Goal: Transaction & Acquisition: Purchase product/service

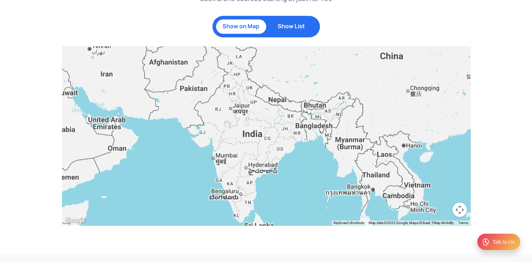
scroll to position [680, 0]
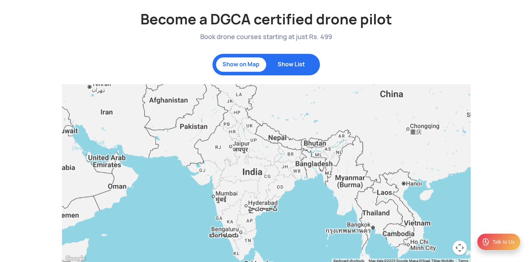
click at [329, 149] on div at bounding box center [266, 173] width 408 height 179
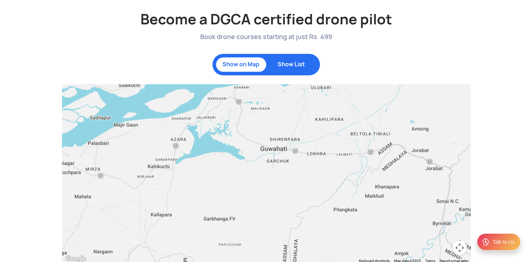
drag, startPoint x: 184, startPoint y: 151, endPoint x: 301, endPoint y: 160, distance: 117.4
click at [301, 160] on div at bounding box center [266, 173] width 408 height 179
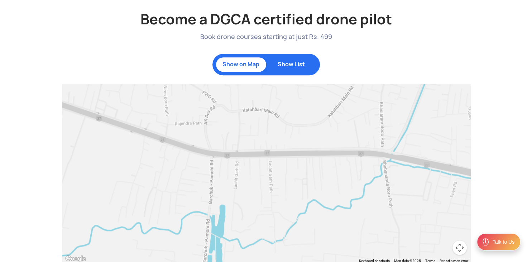
drag, startPoint x: 137, startPoint y: 171, endPoint x: 371, endPoint y: 161, distance: 233.3
click at [371, 161] on div at bounding box center [266, 173] width 408 height 179
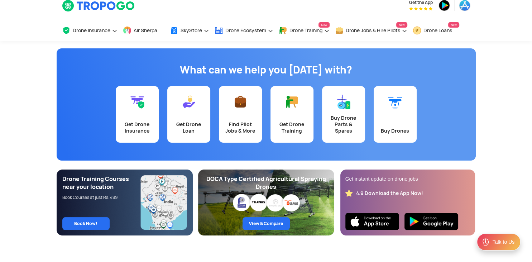
scroll to position [0, 0]
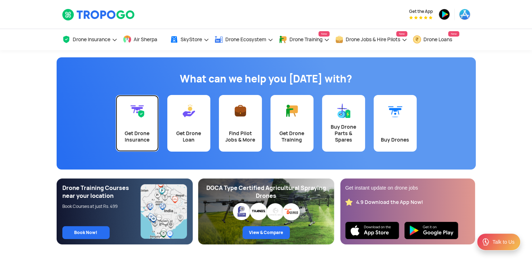
click at [143, 132] on div "Get Drone Insurance" at bounding box center [137, 136] width 34 height 13
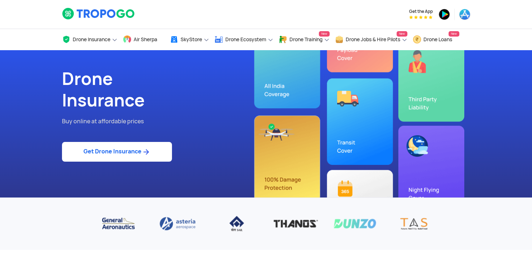
click at [112, 154] on link "Get Drone Insurance" at bounding box center [117, 152] width 110 height 20
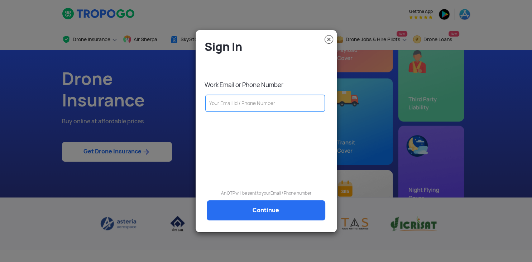
click at [278, 98] on input "text" at bounding box center [265, 103] width 120 height 17
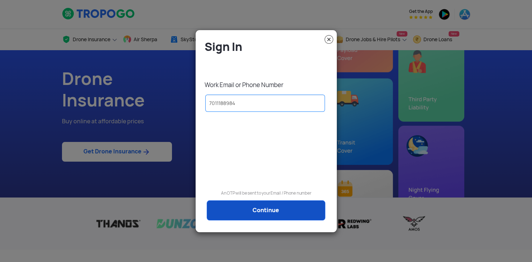
type input "7011188984"
click at [291, 207] on link "Continue" at bounding box center [266, 210] width 118 height 20
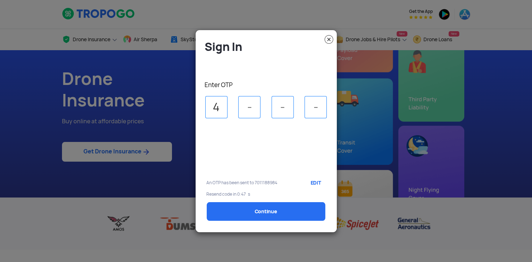
type input "4"
type input "1"
type input "7"
select select "1000000"
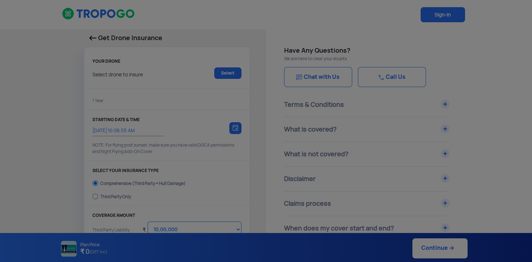
type input "[DATE] 10:16:00 AM"
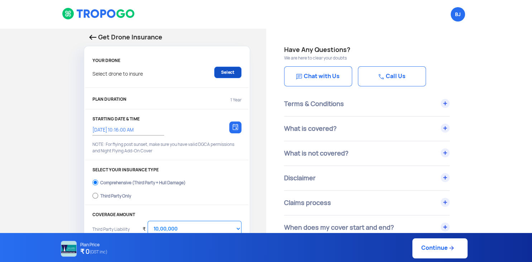
click at [230, 69] on link "Select" at bounding box center [227, 72] width 27 height 11
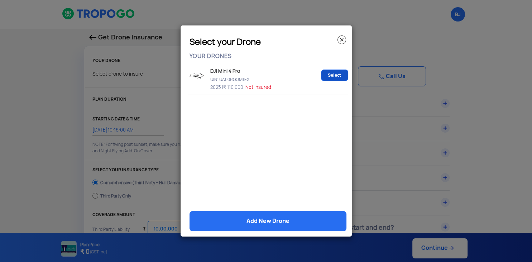
click at [339, 72] on link "Select" at bounding box center [334, 74] width 27 height 11
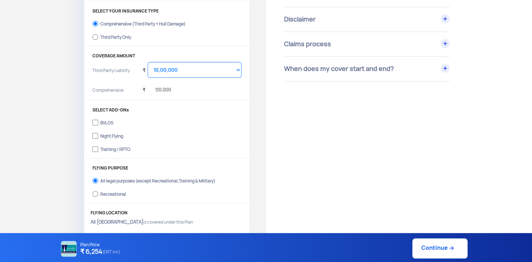
scroll to position [148, 0]
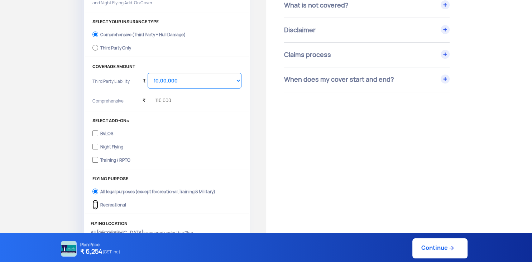
click at [96, 205] on input "Recreational" at bounding box center [95, 204] width 6 height 10
radio input "true"
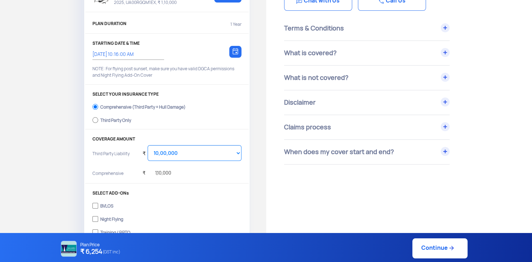
scroll to position [113, 0]
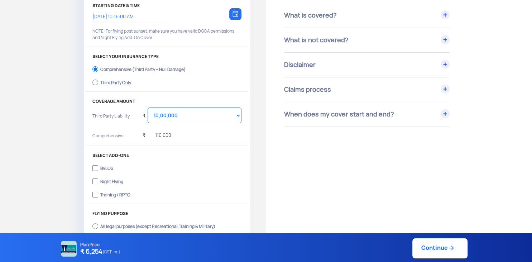
click at [98, 81] on label "Third Party Only" at bounding box center [166, 81] width 149 height 11
click at [98, 81] on input "Third Party Only" at bounding box center [95, 82] width 6 height 10
radio input "true"
select select "2000000"
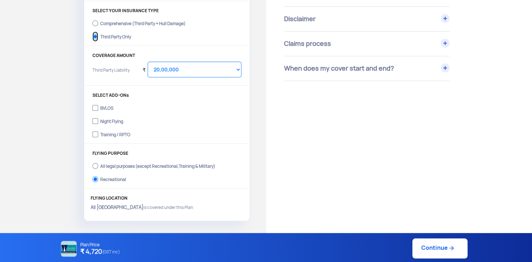
scroll to position [261, 0]
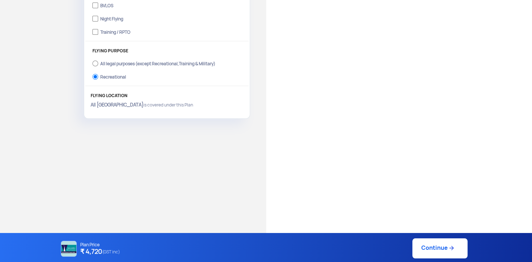
click at [435, 245] on link "Continue" at bounding box center [439, 248] width 55 height 20
type input "[DATE] 10:17:00 AM"
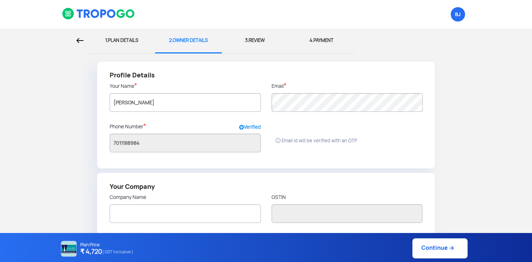
click at [77, 38] on div at bounding box center [44, 41] width 78 height 24
select select "2000000"
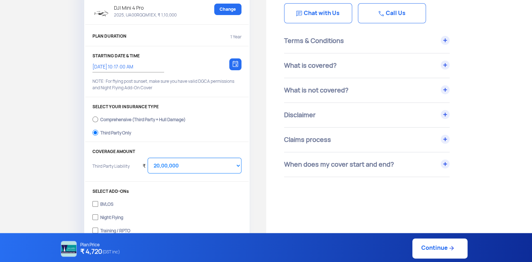
scroll to position [113, 0]
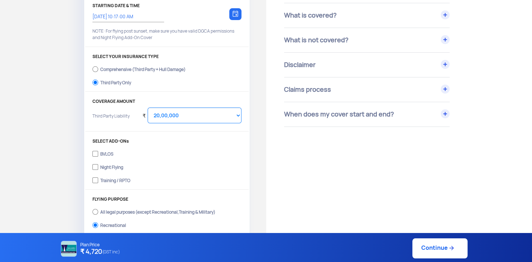
click at [160, 68] on div "Comprehensive (Third Party + Hull Damage)" at bounding box center [142, 68] width 85 height 3
click at [98, 68] on input "Comprehensive (Third Party + Hull Damage)" at bounding box center [95, 69] width 6 height 10
radio input "true"
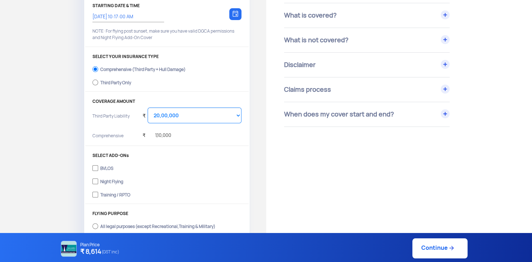
click at [447, 251] on link "Continue" at bounding box center [439, 248] width 55 height 20
type input "[DATE] 10:18:00 AM"
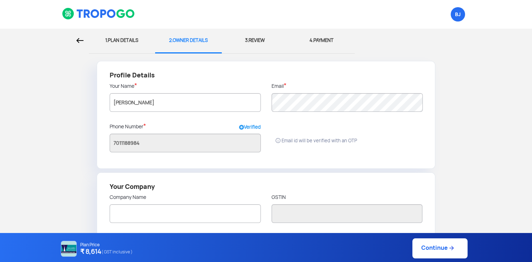
click at [78, 35] on div at bounding box center [44, 41] width 78 height 24
select select "2000000"
